Goal: Information Seeking & Learning: Get advice/opinions

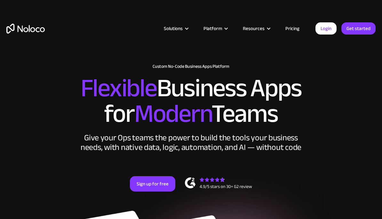
click at [294, 30] on link "Pricing" at bounding box center [293, 28] width 30 height 8
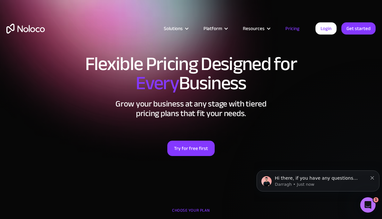
click at [228, 31] on div "Platform" at bounding box center [215, 28] width 39 height 8
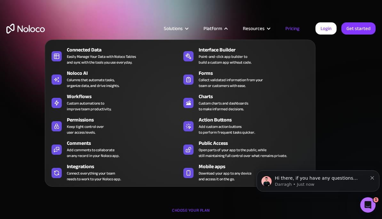
click at [183, 30] on div "Solutions" at bounding box center [173, 28] width 19 height 8
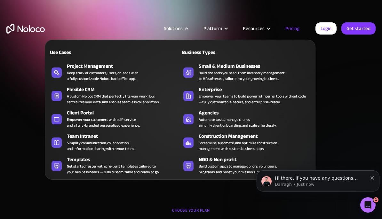
click at [285, 76] on div "Build the tools you need, from inventory management to HR software, tailored to…" at bounding box center [242, 76] width 86 height 12
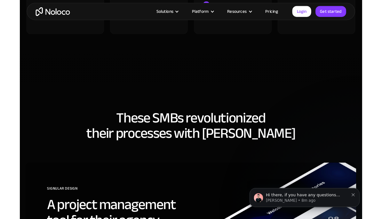
scroll to position [1986, 0]
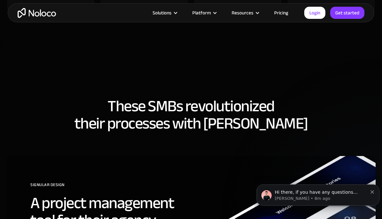
click at [219, 17] on div "Platform" at bounding box center [203, 13] width 39 height 8
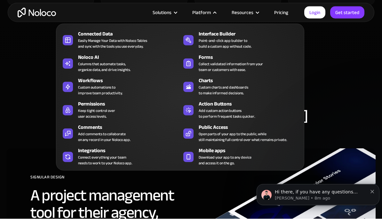
scroll to position [2019, 0]
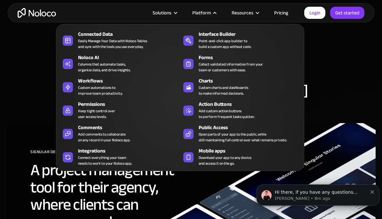
click at [212, 156] on span "Download your app to any device and access it on the go." at bounding box center [225, 161] width 53 height 12
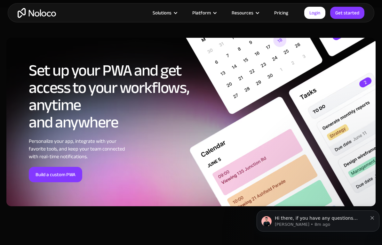
scroll to position [2035, 0]
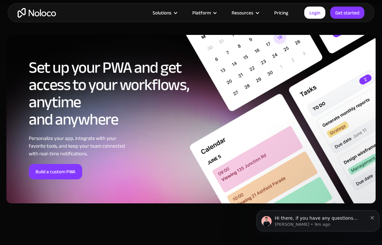
click at [45, 173] on link "Build a custom PWA" at bounding box center [55, 171] width 53 height 15
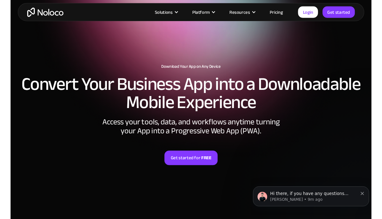
scroll to position [0, 0]
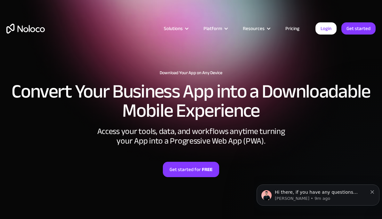
click at [216, 27] on div "Platform" at bounding box center [213, 28] width 19 height 8
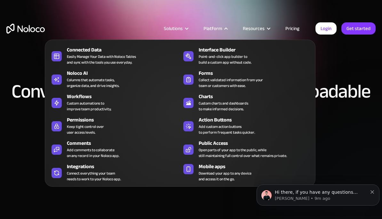
click at [287, 153] on div "Open parts of your app to the public, while still maintaining full control over…" at bounding box center [243, 153] width 88 height 12
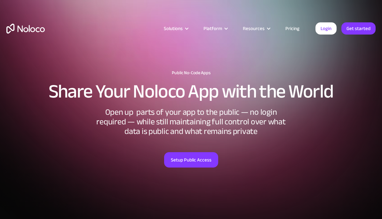
click at [296, 31] on link "Pricing" at bounding box center [293, 28] width 30 height 8
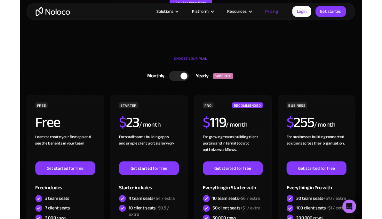
scroll to position [171, 0]
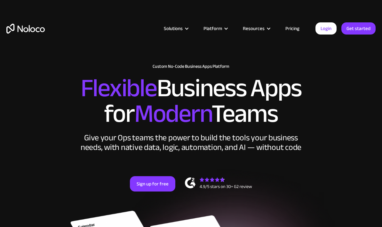
click at [265, 32] on div "Resources" at bounding box center [254, 28] width 22 height 8
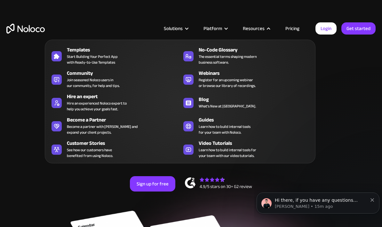
click at [145, 104] on div "Hire an expert Hire an experienced Noloco expert to help you achieve your goals…" at bounding box center [122, 102] width 110 height 19
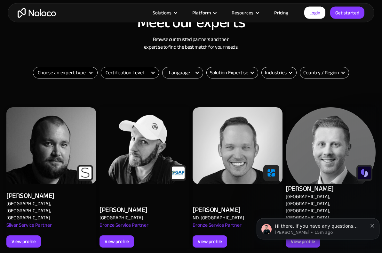
scroll to position [221, 0]
click at [374, 223] on div "Hi there, if you have any questions about our pricing, just let us know! Darrag…" at bounding box center [318, 228] width 123 height 21
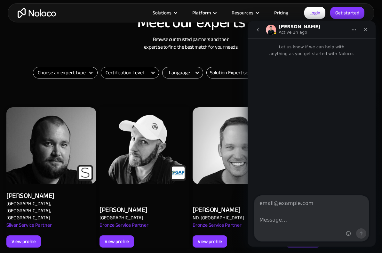
scroll to position [170, 0]
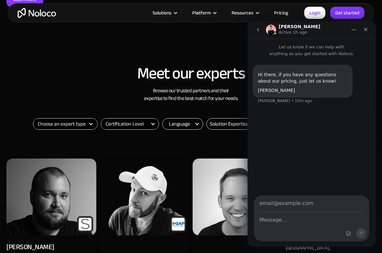
click at [366, 32] on icon "Close" at bounding box center [365, 29] width 5 height 5
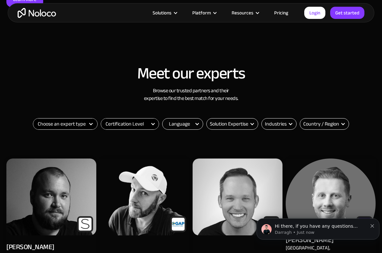
scroll to position [0, 0]
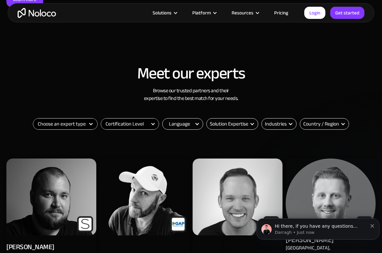
click at [280, 122] on div "Industries" at bounding box center [276, 124] width 22 height 8
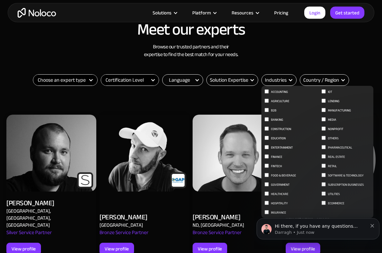
scroll to position [214, 0]
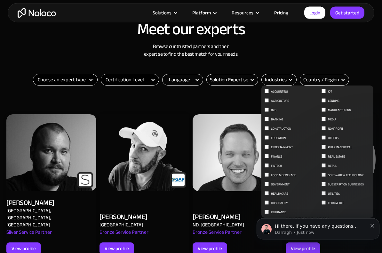
click at [266, 94] on input "Construction" at bounding box center [267, 91] width 4 height 4
checkbox input "true"
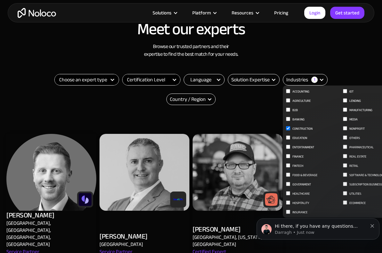
click at [290, 93] on input "Manufacturing" at bounding box center [288, 91] width 4 height 4
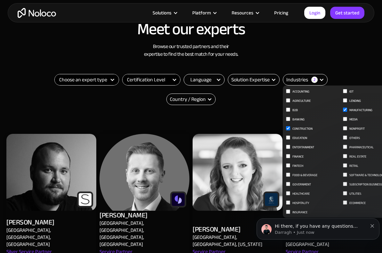
click at [236, 211] on div "Shannon Vincent United States, Boise, Idaho Service Partner Not Accepting Clien…" at bounding box center [238, 242] width 90 height 63
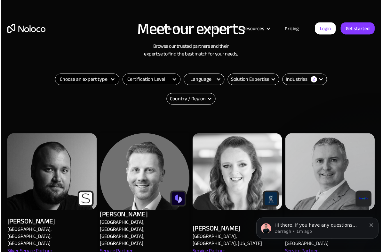
scroll to position [240, 0]
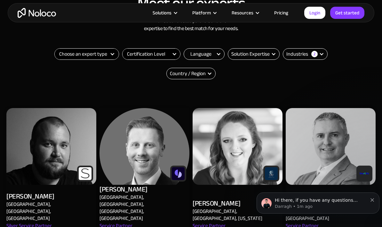
click at [290, 50] on div "Industries 2" at bounding box center [305, 54] width 45 height 12
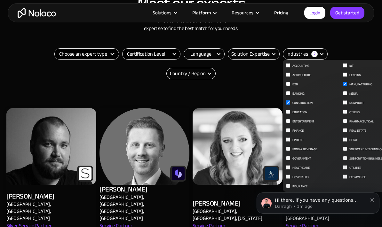
click at [343, 83] on label "Manufacturing" at bounding box center [369, 85] width 52 height 8
click at [290, 101] on input "Manufacturing" at bounding box center [288, 103] width 4 height 4
checkbox input "false"
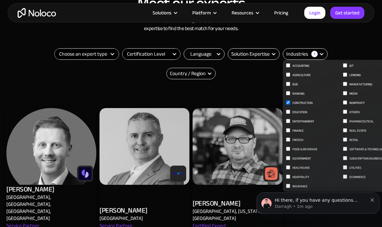
click at [286, 102] on input "Construction" at bounding box center [288, 103] width 4 height 4
checkbox input "false"
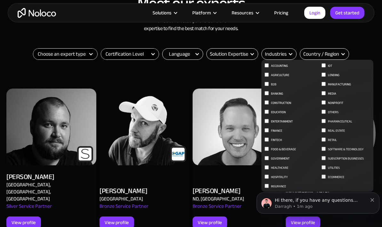
click at [227, 72] on div "Choose an expert type Agency Freelancer Thank you! Your submission has been rec…" at bounding box center [191, 64] width 320 height 32
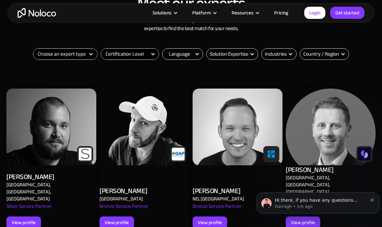
click at [242, 55] on div "Solution Expertise" at bounding box center [229, 54] width 38 height 8
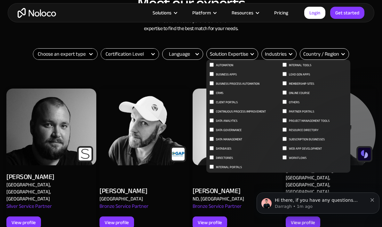
click at [232, 75] on span "Business apps" at bounding box center [226, 75] width 21 height 8
click at [214, 67] on input "Business apps" at bounding box center [212, 65] width 4 height 4
checkbox input "true"
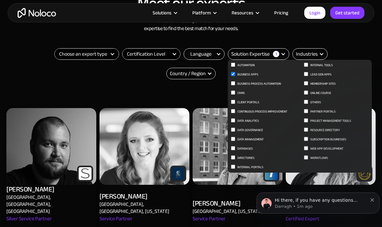
click at [82, 49] on select "Choose an expert type Agency Freelancer" at bounding box center [87, 54] width 64 height 11
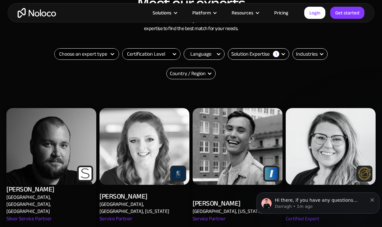
select select "Freelancer"
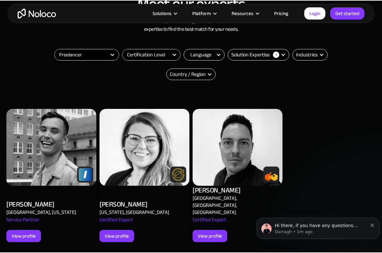
scroll to position [239, 0]
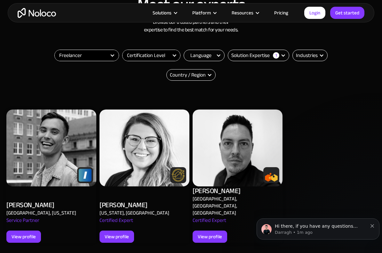
click at [30, 227] on div "View profile" at bounding box center [23, 237] width 35 height 12
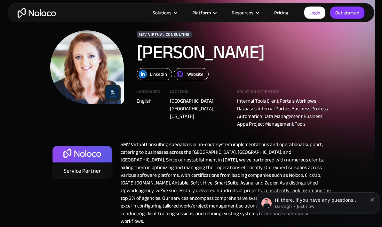
scroll to position [29, 0]
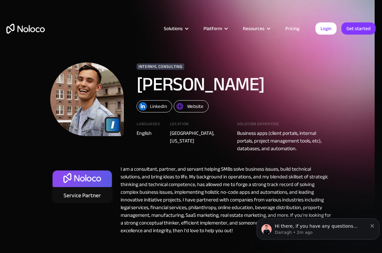
click at [317, 175] on div "I am a consultant, partner, and servant helping SMBs solve business issues, bui…" at bounding box center [223, 199] width 218 height 69
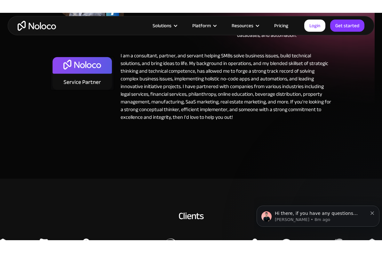
scroll to position [102, 0]
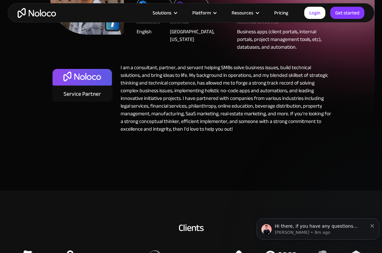
click at [214, 12] on div "Platform" at bounding box center [203, 13] width 39 height 8
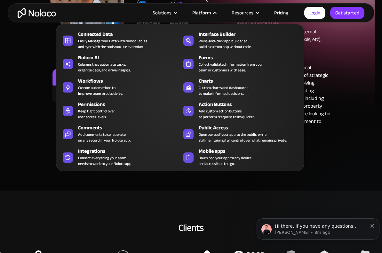
click at [265, 155] on div "Mobile apps Download your app to any device and access it on the go." at bounding box center [248, 156] width 99 height 19
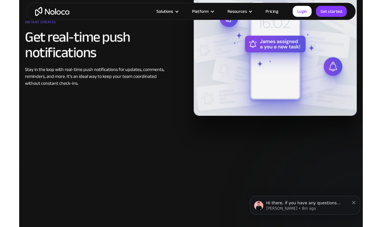
scroll to position [828, 0]
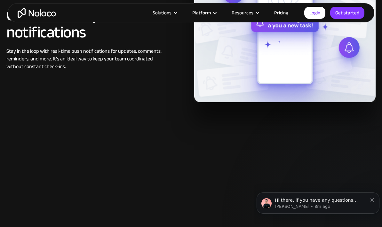
click at [277, 13] on link "Pricing" at bounding box center [281, 13] width 30 height 8
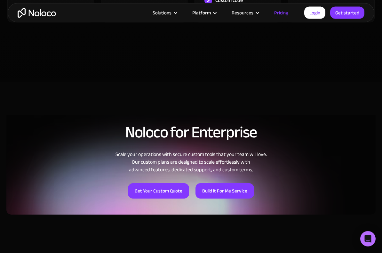
scroll to position [454, 0]
click at [243, 185] on link "Build it For Me Service" at bounding box center [225, 190] width 59 height 15
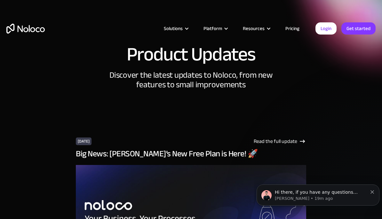
click at [265, 28] on div "Resources" at bounding box center [254, 28] width 22 height 8
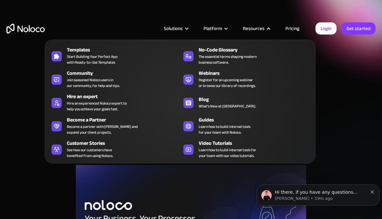
click at [123, 79] on div "Community Join seasoned Noloco users in our community, for help and tips." at bounding box center [122, 78] width 110 height 19
